Goal: Obtain resource: Download file/media

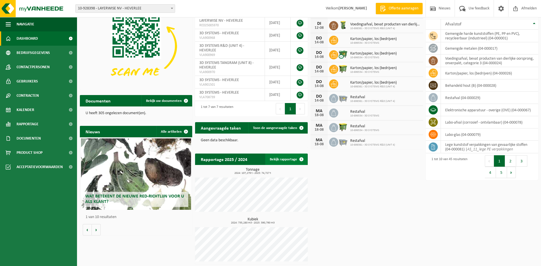
scroll to position [43, 0]
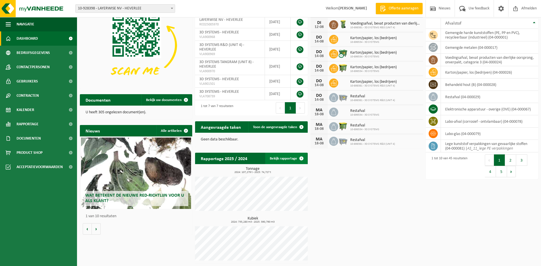
click at [301, 157] on span at bounding box center [301, 157] width 11 height 11
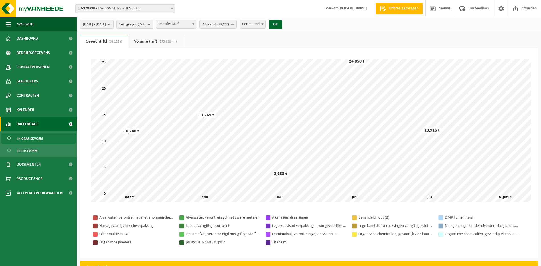
click at [105, 26] on span "2025-03-01 - 2025-08-12" at bounding box center [94, 24] width 23 height 9
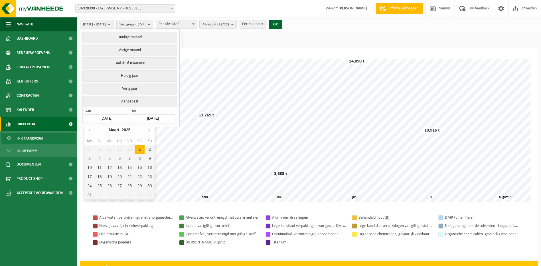
click at [119, 115] on input "2025-03-01" at bounding box center [106, 118] width 44 height 8
drag, startPoint x: 152, startPoint y: 129, endPoint x: 146, endPoint y: 136, distance: 8.5
click at [151, 129] on icon at bounding box center [148, 129] width 9 height 9
click at [99, 150] on div "1" at bounding box center [100, 148] width 10 height 9
type input "[DATE]"
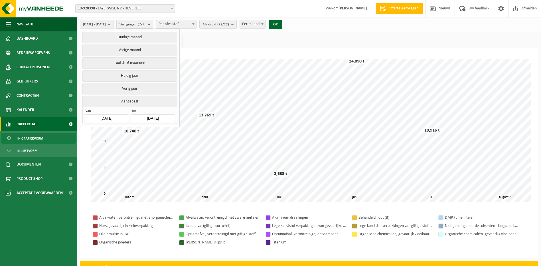
click at [159, 116] on input "2025-08-12" at bounding box center [153, 118] width 44 height 8
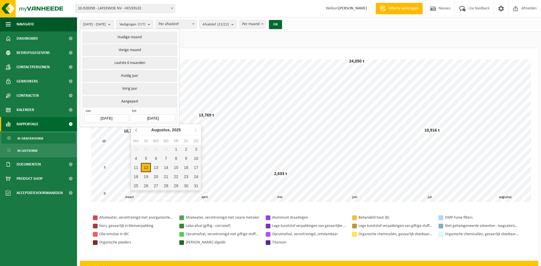
click at [137, 130] on icon at bounding box center [136, 129] width 9 height 9
click at [137, 129] on icon at bounding box center [136, 129] width 9 height 9
click at [137, 195] on div "30" at bounding box center [136, 194] width 10 height 9
type input "[DATE]"
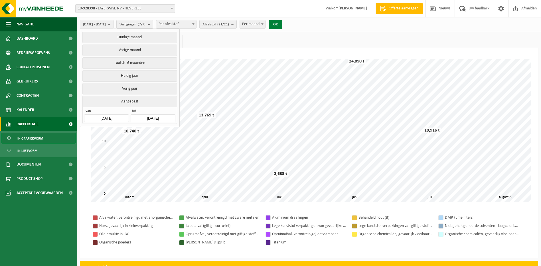
click at [282, 26] on button "OK" at bounding box center [275, 24] width 13 height 9
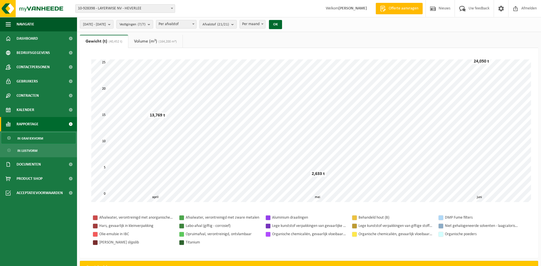
click at [35, 138] on span "In grafiekvorm" at bounding box center [30, 138] width 26 height 11
click at [31, 147] on span "In lijstvorm" at bounding box center [27, 150] width 20 height 11
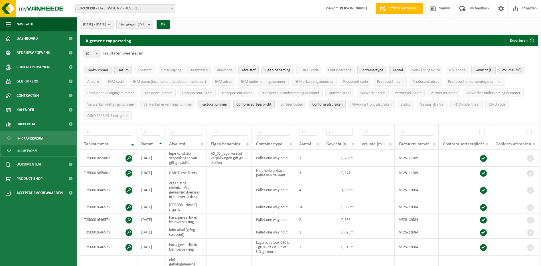
click at [153, 24] on b "submit" at bounding box center [150, 24] width 5 height 8
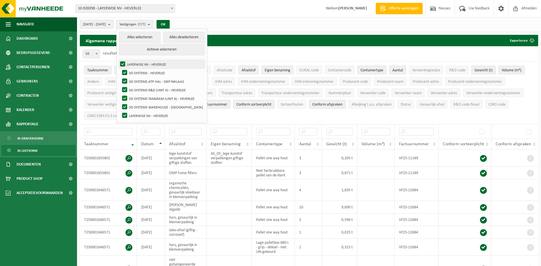
click at [137, 64] on label "LAYERWISE NV - HEVERLEE" at bounding box center [162, 64] width 86 height 9
click at [118, 60] on input "LAYERWISE NV - HEVERLEE" at bounding box center [118, 60] width 0 height 0
click at [138, 65] on label "LAYERWISE NV - HEVERLEE" at bounding box center [162, 64] width 86 height 9
click at [118, 60] on input "LAYERWISE NV - HEVERLEE" at bounding box center [118, 60] width 0 height 0
checkbox input "true"
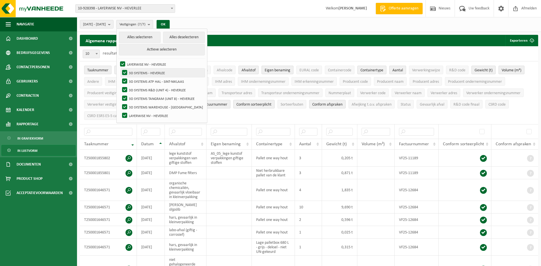
click at [139, 72] on label "3D SYSTEMS - HEVERLEE" at bounding box center [163, 72] width 84 height 9
click at [120, 68] on input "3D SYSTEMS - HEVERLEE" at bounding box center [120, 68] width 0 height 0
checkbox input "false"
click at [140, 77] on label "3D SYSTEMS ATP HAL - SINT-NIKLAAS" at bounding box center [163, 81] width 84 height 9
click at [120, 77] on input "3D SYSTEMS ATP HAL - SINT-NIKLAAS" at bounding box center [120, 77] width 0 height 0
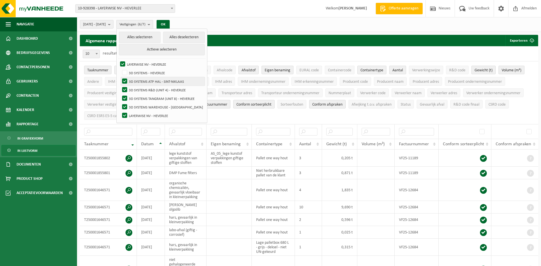
checkbox input "false"
drag, startPoint x: 140, startPoint y: 89, endPoint x: 138, endPoint y: 93, distance: 3.6
click at [140, 90] on label "3D SYSTEMS R&D (UNIT 4) - HEVERLEE" at bounding box center [163, 89] width 84 height 9
click at [120, 85] on input "3D SYSTEMS R&D (UNIT 4) - HEVERLEE" at bounding box center [120, 85] width 0 height 0
checkbox input "false"
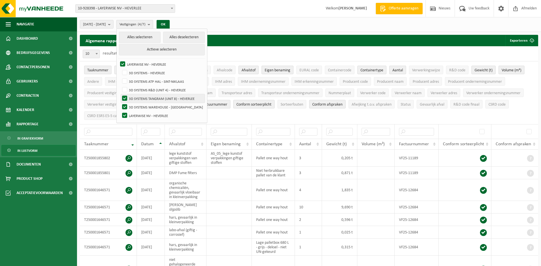
click at [138, 96] on label "3D SYSTEMS TANGRAM (UNIT 8) - HEVERLEE" at bounding box center [163, 98] width 84 height 9
click at [120, 94] on input "3D SYSTEMS TANGRAM (UNIT 8) - HEVERLEE" at bounding box center [120, 94] width 0 height 0
checkbox input "false"
click at [138, 106] on label "3D SYSTEMS WAREHOUSE - [GEOGRAPHIC_DATA]" at bounding box center [163, 107] width 84 height 9
click at [120, 103] on input "3D SYSTEMS WAREHOUSE - [GEOGRAPHIC_DATA]" at bounding box center [120, 102] width 0 height 0
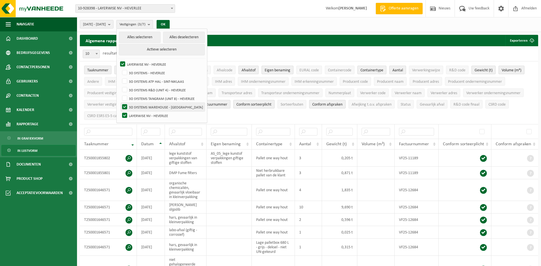
checkbox input "false"
click at [138, 115] on label "LAYERWISE NV - HEVERLEE" at bounding box center [163, 115] width 84 height 9
click at [120, 111] on input "LAYERWISE NV - HEVERLEE" at bounding box center [120, 111] width 0 height 0
click at [138, 114] on label "LAYERWISE NV - HEVERLEE" at bounding box center [163, 115] width 84 height 9
click at [120, 111] on input "LAYERWISE NV - HEVERLEE" at bounding box center [120, 111] width 0 height 0
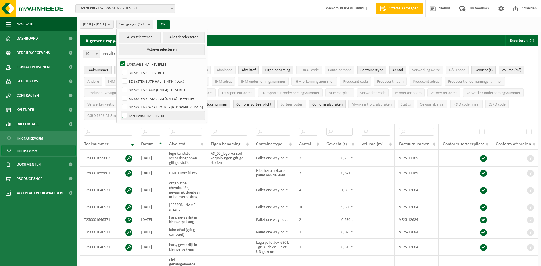
checkbox input "true"
click at [142, 70] on label "3D SYSTEMS - HEVERLEE" at bounding box center [163, 72] width 84 height 9
click at [120, 68] on input "3D SYSTEMS - HEVERLEE" at bounding box center [120, 68] width 0 height 0
click at [140, 70] on label "3D SYSTEMS - HEVERLEE" at bounding box center [163, 72] width 84 height 9
click at [120, 68] on input "3D SYSTEMS - HEVERLEE" at bounding box center [120, 68] width 0 height 0
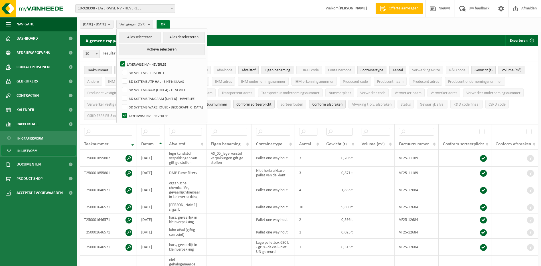
click at [170, 24] on button "OK" at bounding box center [162, 24] width 13 height 9
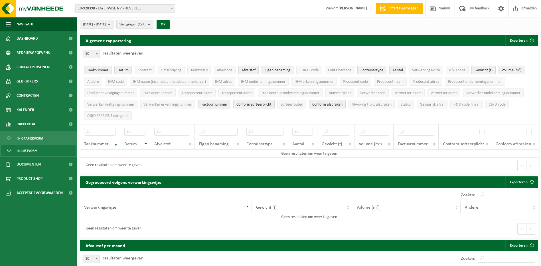
click at [153, 25] on b "submit" at bounding box center [150, 24] width 5 height 8
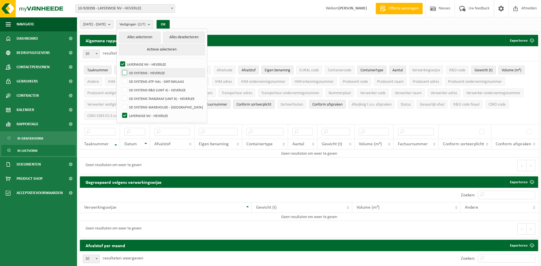
click at [140, 71] on label "3D SYSTEMS - HEVERLEE" at bounding box center [163, 72] width 84 height 9
click at [120, 68] on input "3D SYSTEMS - HEVERLEE" at bounding box center [120, 68] width 0 height 0
checkbox input "true"
click at [170, 24] on button "OK" at bounding box center [162, 24] width 13 height 9
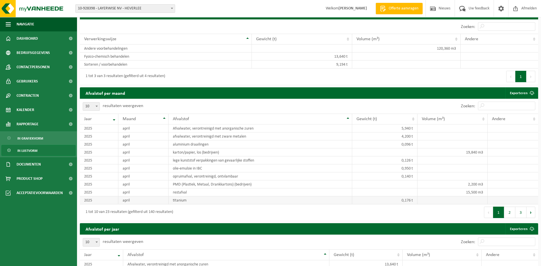
scroll to position [355, 0]
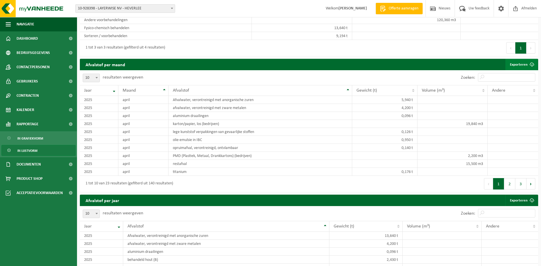
click at [532, 65] on span at bounding box center [531, 64] width 11 height 11
click at [513, 185] on button "2" at bounding box center [509, 183] width 11 height 11
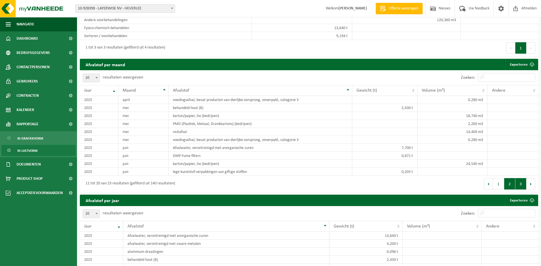
click at [517, 184] on button "3" at bounding box center [520, 183] width 11 height 11
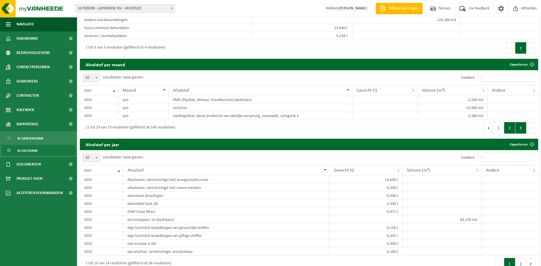
click at [508, 130] on button "2" at bounding box center [509, 127] width 11 height 11
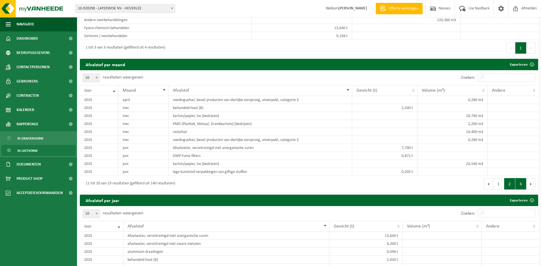
click at [519, 183] on button "3" at bounding box center [520, 183] width 11 height 11
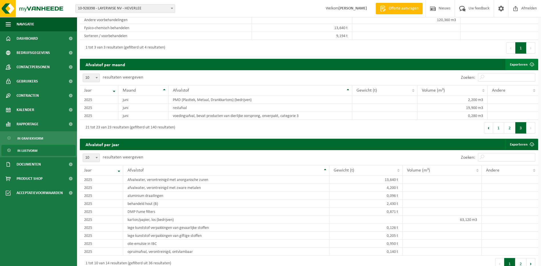
click at [516, 62] on link "Exporteren" at bounding box center [521, 64] width 32 height 11
click at [502, 127] on button "1" at bounding box center [498, 127] width 11 height 11
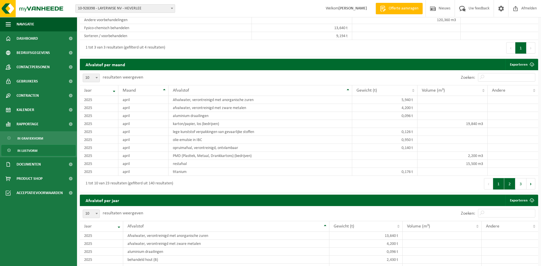
click at [508, 184] on button "2" at bounding box center [509, 183] width 11 height 11
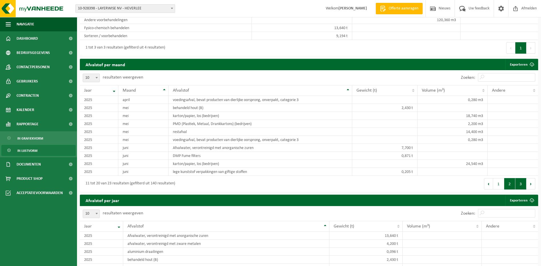
click at [519, 185] on button "3" at bounding box center [520, 183] width 11 height 11
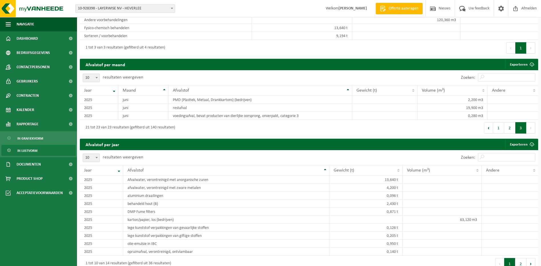
click at [172, 8] on b at bounding box center [172, 8] width 2 height 1
click at [213, 11] on div "Vestiging: 10-928398 - LAYERWISE NV - HEVERLEE 10-896534 - 3D SYSTEMS - HEVERLE…" at bounding box center [270, 8] width 541 height 17
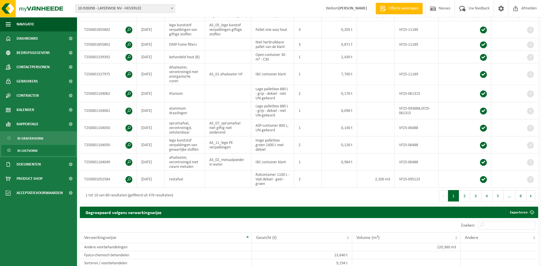
scroll to position [0, 0]
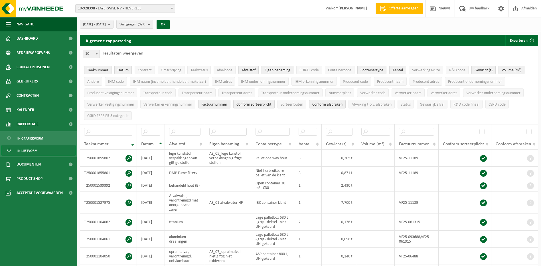
click at [153, 23] on b "submit" at bounding box center [150, 24] width 5 height 8
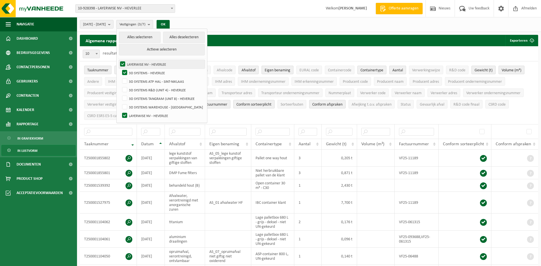
click at [139, 63] on label "LAYERWISE NV - HEVERLEE" at bounding box center [162, 64] width 86 height 9
click at [118, 60] on input "LAYERWISE NV - HEVERLEE" at bounding box center [118, 60] width 0 height 0
click at [138, 63] on label "LAYERWISE NV - HEVERLEE" at bounding box center [162, 64] width 86 height 9
click at [118, 60] on input "LAYERWISE NV - HEVERLEE" at bounding box center [118, 60] width 0 height 0
checkbox input "true"
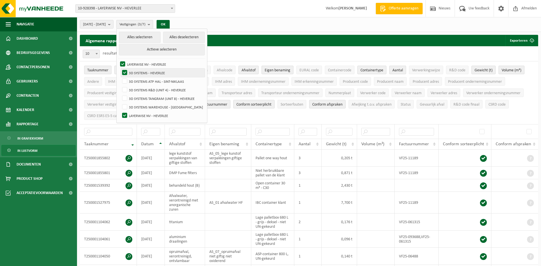
click at [139, 71] on label "3D SYSTEMS - HEVERLEE" at bounding box center [163, 72] width 84 height 9
click at [120, 68] on input "3D SYSTEMS - HEVERLEE" at bounding box center [120, 68] width 0 height 0
checkbox input "false"
click at [138, 116] on label "LAYERWISE NV - HEVERLEE" at bounding box center [163, 115] width 84 height 9
click at [120, 111] on input "LAYERWISE NV - HEVERLEE" at bounding box center [120, 111] width 0 height 0
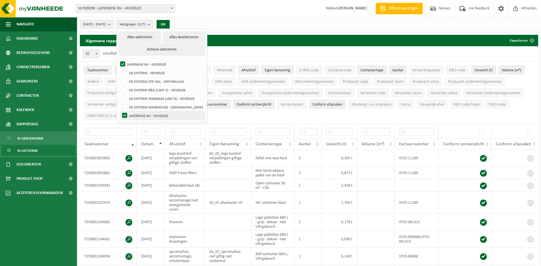
checkbox input "false"
click at [139, 89] on label "3D SYSTEMS R&D (UNIT 4) - HEVERLEE" at bounding box center [163, 89] width 84 height 9
click at [120, 85] on input "3D SYSTEMS R&D (UNIT 4) - HEVERLEE" at bounding box center [120, 85] width 0 height 0
checkbox input "true"
click at [138, 97] on label "3D SYSTEMS TANGRAM (UNIT 8) - HEVERLEE" at bounding box center [163, 98] width 84 height 9
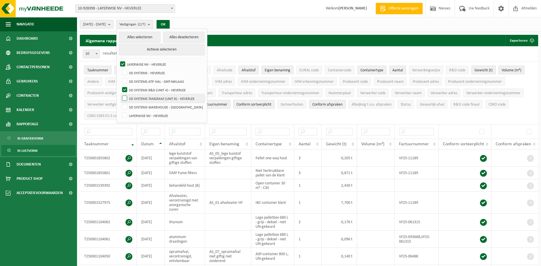
click at [120, 94] on input "3D SYSTEMS TANGRAM (UNIT 8) - HEVERLEE" at bounding box center [120, 94] width 0 height 0
checkbox input "true"
click at [170, 23] on button "OK" at bounding box center [162, 24] width 13 height 9
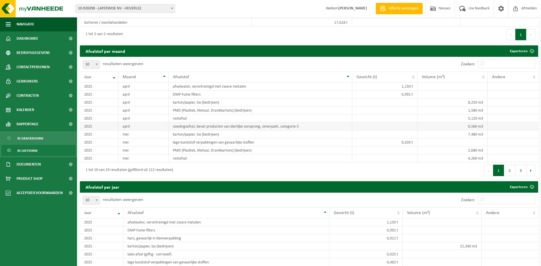
scroll to position [352, 0]
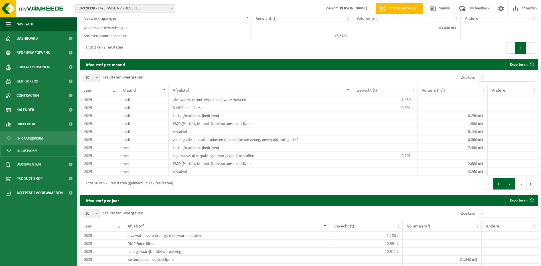
click at [511, 184] on button "2" at bounding box center [509, 183] width 11 height 11
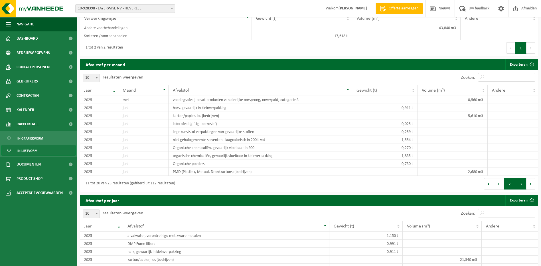
click at [521, 184] on button "3" at bounding box center [520, 183] width 11 height 11
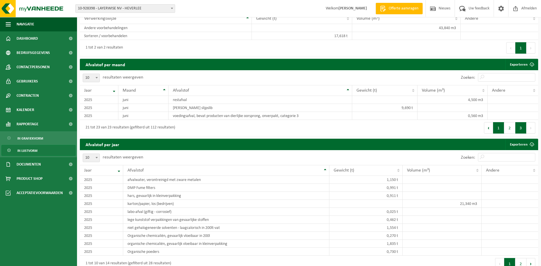
click at [501, 128] on button "1" at bounding box center [498, 127] width 11 height 11
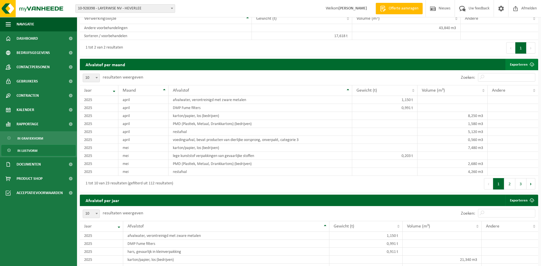
click at [519, 62] on link "Exporteren" at bounding box center [521, 64] width 32 height 11
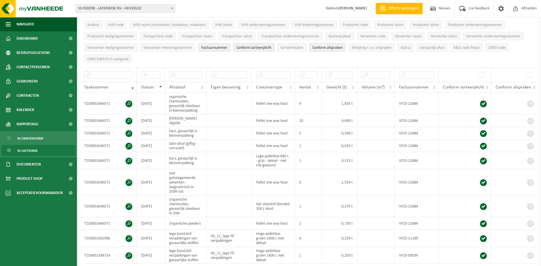
scroll to position [0, 0]
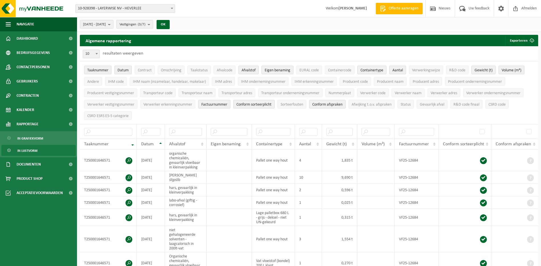
click at [153, 23] on b "submit" at bounding box center [150, 24] width 5 height 8
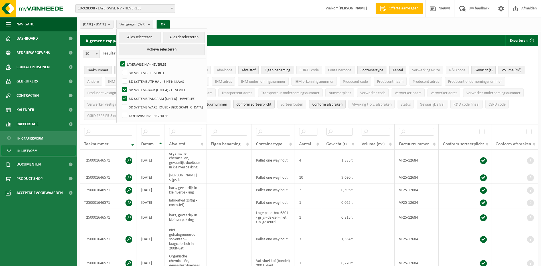
click at [153, 23] on b "submit" at bounding box center [150, 24] width 5 height 8
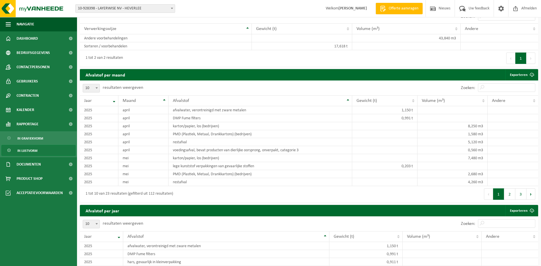
scroll to position [342, 0]
